Goal: Task Accomplishment & Management: Complete application form

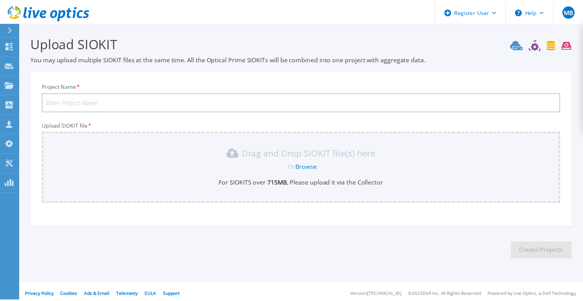
scroll to position [5, 0]
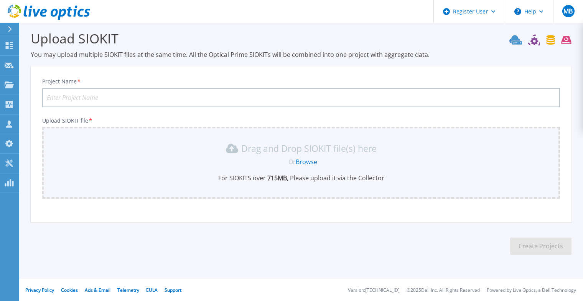
click at [304, 160] on link "Browse" at bounding box center [306, 161] width 21 height 8
click at [303, 162] on link "Browse" at bounding box center [306, 161] width 21 height 8
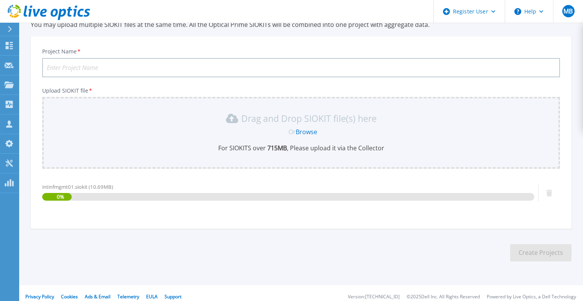
scroll to position [41, 0]
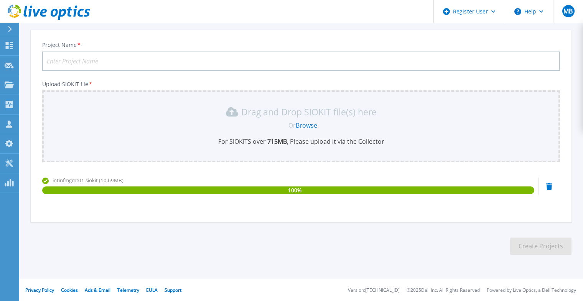
click at [197, 58] on input "Project Name *" at bounding box center [301, 60] width 518 height 19
type input "FU Berlin"
click at [539, 243] on button "Create Projects" at bounding box center [540, 245] width 61 height 17
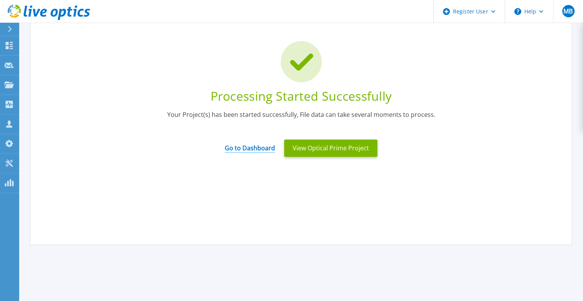
click at [256, 150] on link "Go to Dashboard" at bounding box center [250, 145] width 50 height 15
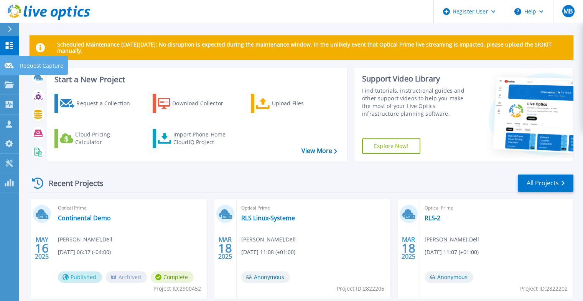
click at [7, 67] on icon at bounding box center [9, 66] width 9 height 6
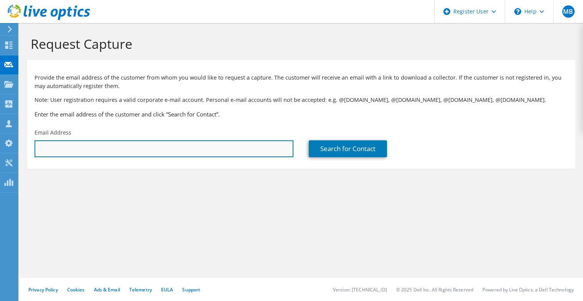
click at [127, 149] on input "text" at bounding box center [164, 148] width 259 height 17
paste input "philipp.grau@fu-berlin.de"
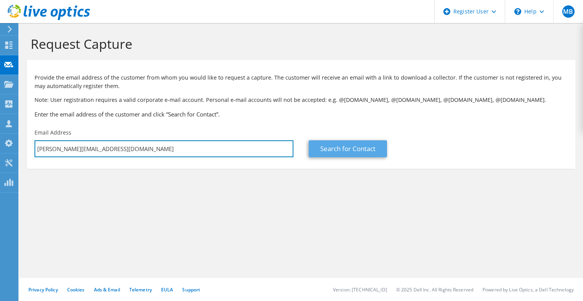
type input "[PERSON_NAME][EMAIL_ADDRESS][DOMAIN_NAME]"
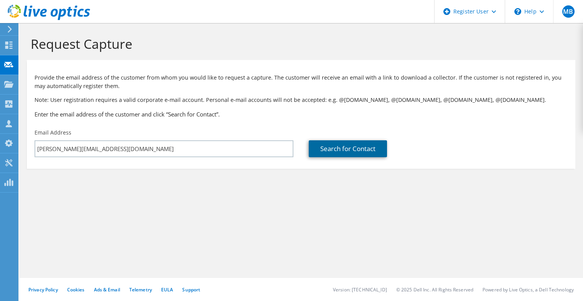
click at [329, 147] on link "Search for Contact" at bounding box center [348, 148] width 78 height 17
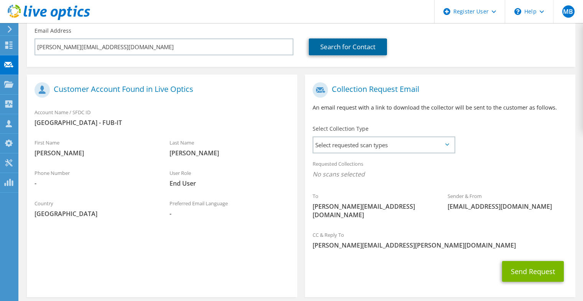
scroll to position [128, 0]
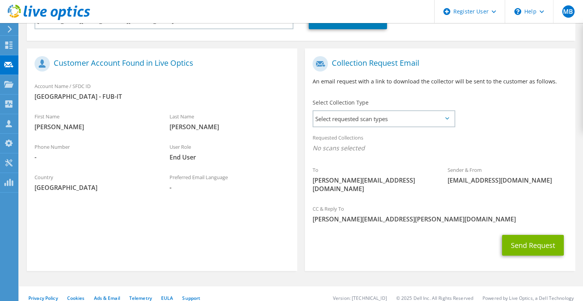
click at [449, 117] on icon at bounding box center [448, 118] width 4 height 2
click at [447, 118] on icon at bounding box center [448, 118] width 4 height 2
click at [391, 119] on span "Select requested scan types" at bounding box center [384, 118] width 141 height 15
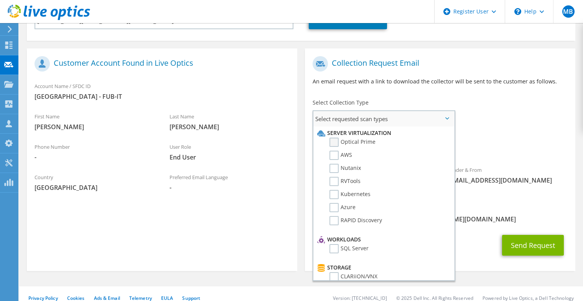
click at [334, 139] on label "Optical Prime" at bounding box center [353, 141] width 46 height 9
click at [0, 0] on input "Optical Prime" at bounding box center [0, 0] width 0 height 0
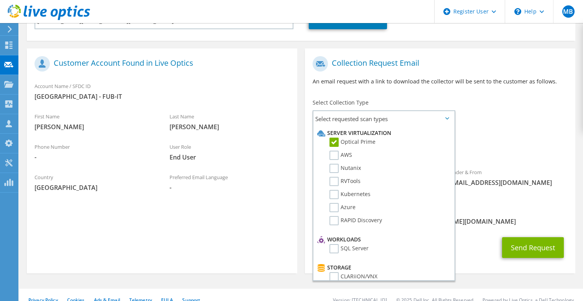
click at [473, 142] on div "Requested Collections No scans selected Optical Prime" at bounding box center [440, 144] width 271 height 31
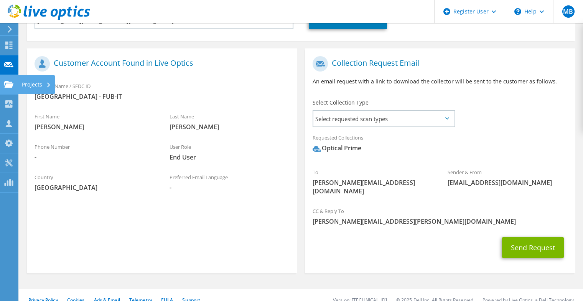
click at [26, 83] on div "Projects" at bounding box center [36, 84] width 37 height 19
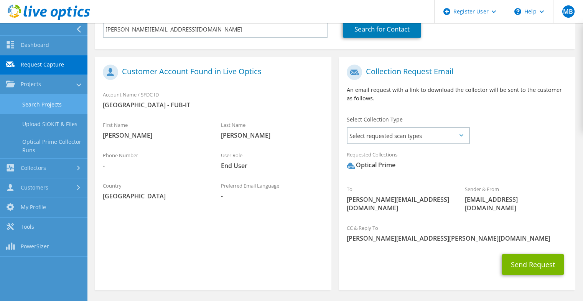
click at [56, 102] on link "Search Projects" at bounding box center [44, 104] width 88 height 20
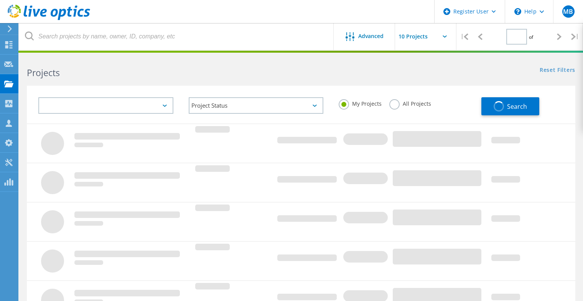
type input "1"
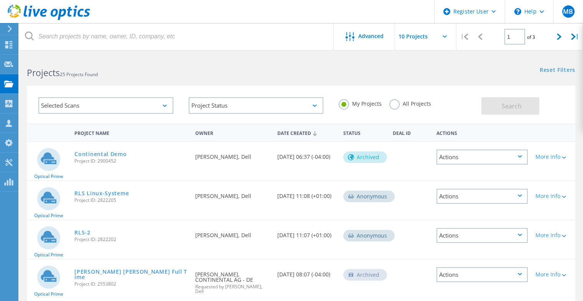
click at [395, 106] on label "All Projects" at bounding box center [411, 102] width 42 height 7
click at [0, 0] on input "All Projects" at bounding box center [0, 0] width 0 height 0
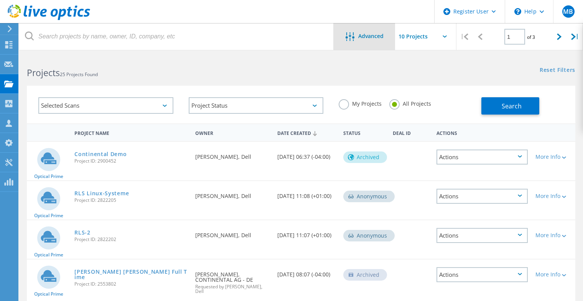
click at [370, 36] on span "Advanced" at bounding box center [370, 35] width 25 height 5
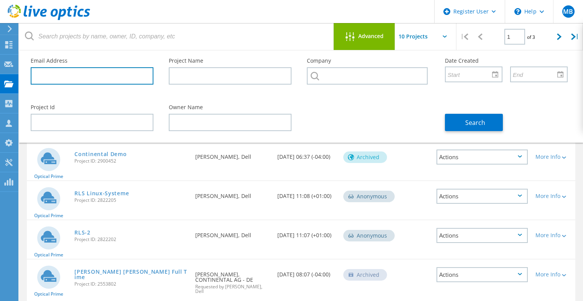
click at [132, 75] on input "text" at bounding box center [92, 75] width 123 height 17
paste input "[PERSON_NAME][EMAIL_ADDRESS][DOMAIN_NAME]"
type input "[PERSON_NAME][EMAIL_ADDRESS][DOMAIN_NAME]"
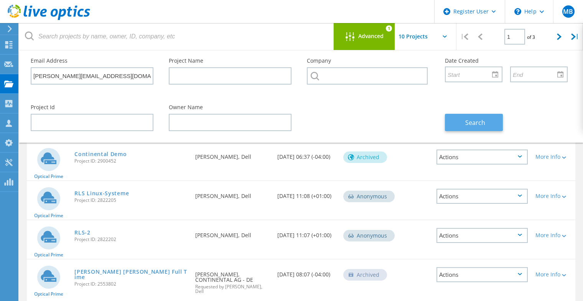
click at [460, 121] on button "Search" at bounding box center [474, 122] width 58 height 17
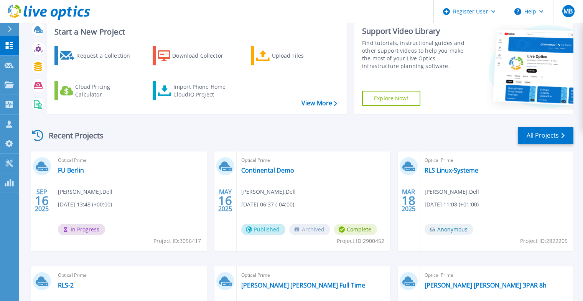
scroll to position [50, 0]
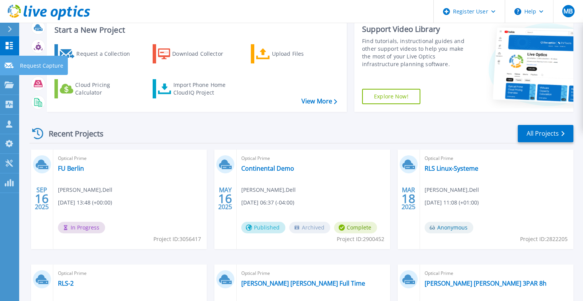
click at [10, 68] on icon at bounding box center [9, 66] width 9 height 6
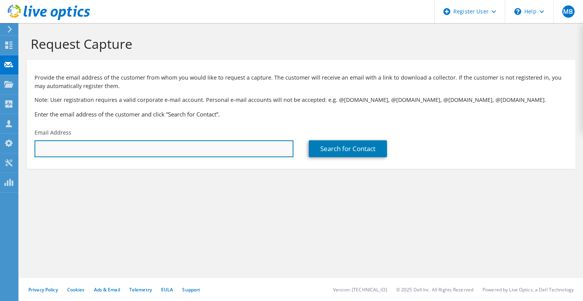
click at [100, 148] on input "text" at bounding box center [164, 148] width 259 height 17
paste input "[PERSON_NAME][EMAIL_ADDRESS][DOMAIN_NAME]"
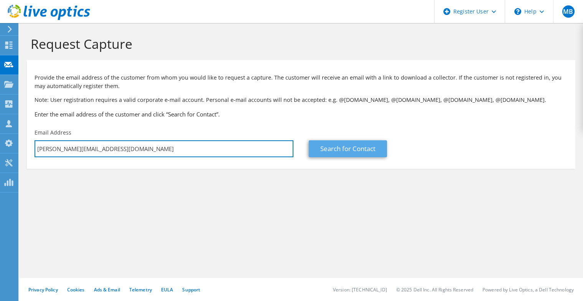
type input "[PERSON_NAME][EMAIL_ADDRESS][DOMAIN_NAME]"
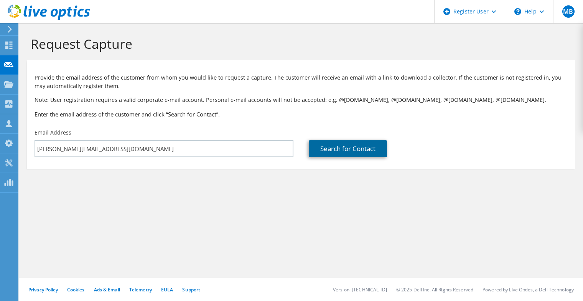
click at [335, 147] on link "Search for Contact" at bounding box center [348, 148] width 78 height 17
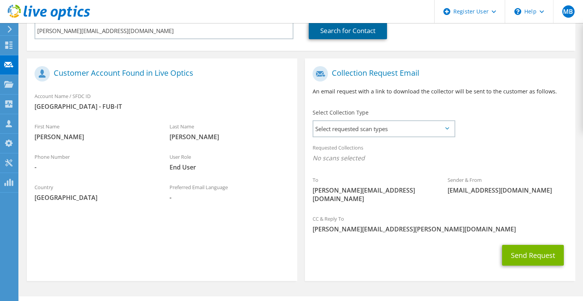
scroll to position [128, 0]
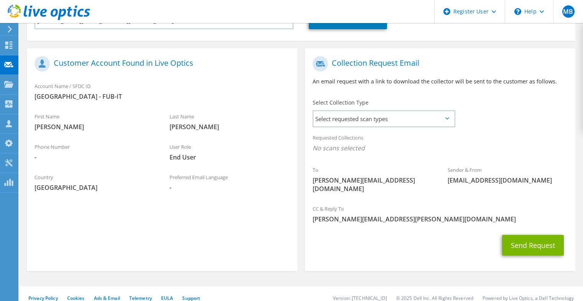
click at [449, 117] on icon at bounding box center [448, 118] width 4 height 2
click at [431, 120] on span "Select requested scan types" at bounding box center [384, 118] width 141 height 15
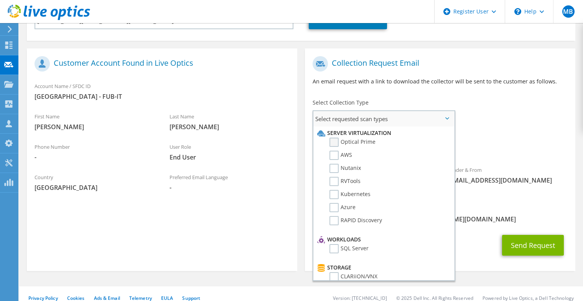
click at [336, 139] on label "Optical Prime" at bounding box center [353, 141] width 46 height 9
click at [0, 0] on input "Optical Prime" at bounding box center [0, 0] width 0 height 0
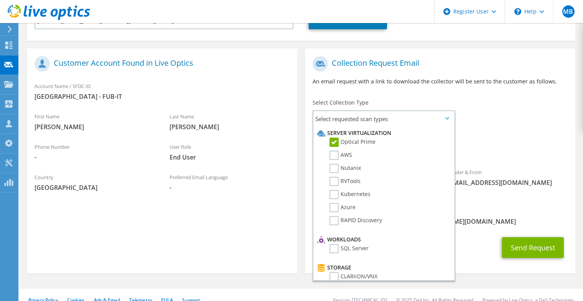
click at [488, 157] on div "Requested Collections No scans selected Optical Prime" at bounding box center [440, 144] width 271 height 31
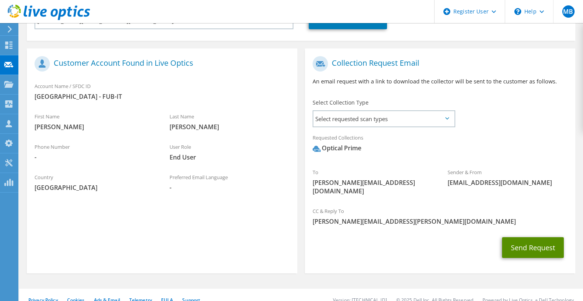
click at [530, 237] on button "Send Request" at bounding box center [533, 247] width 62 height 21
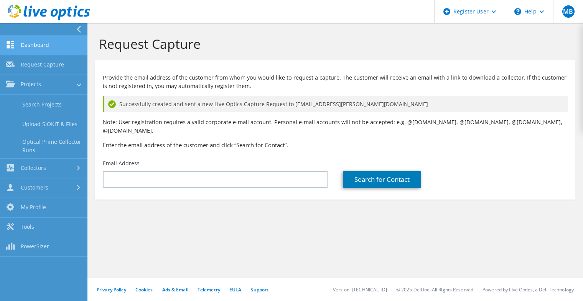
click at [31, 43] on link "Dashboard" at bounding box center [44, 46] width 88 height 20
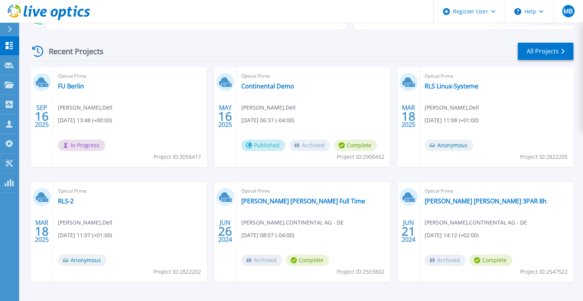
scroll to position [132, 0]
click at [71, 87] on link "FU Berlin" at bounding box center [71, 86] width 26 height 8
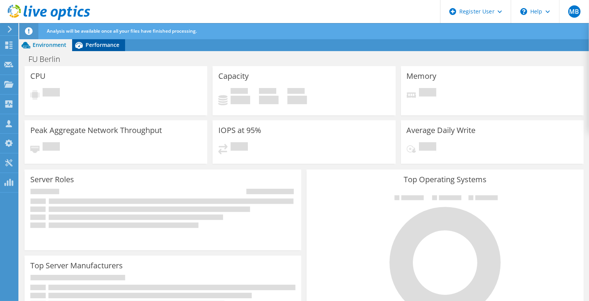
click at [91, 47] on span "Performance" at bounding box center [103, 44] width 34 height 7
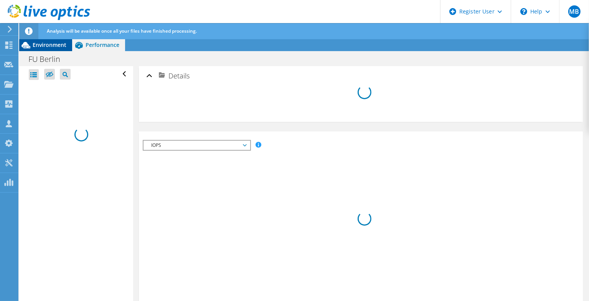
click at [58, 43] on span "Environment" at bounding box center [50, 44] width 34 height 7
